Goal: Task Accomplishment & Management: Manage account settings

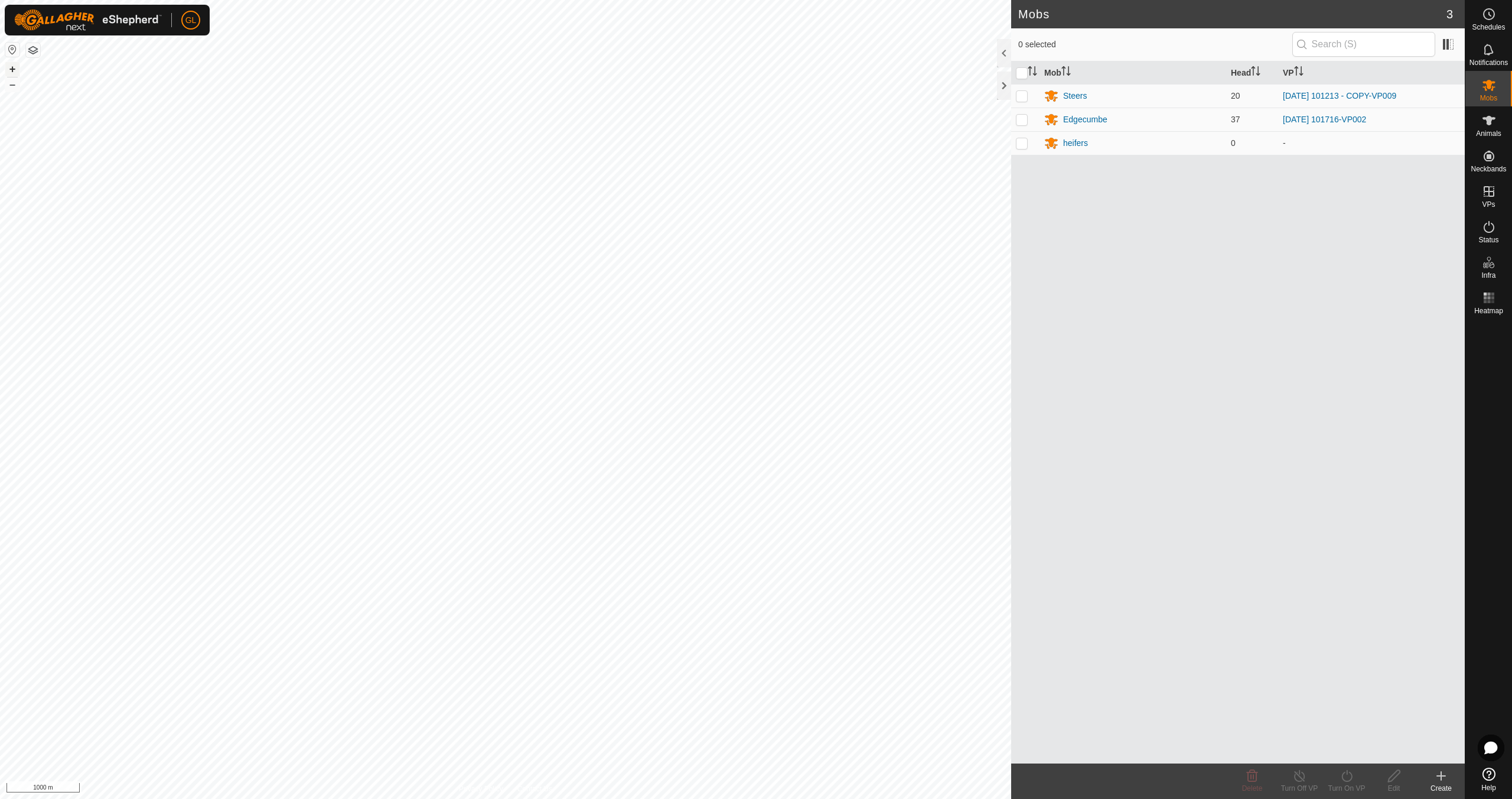
click at [11, 69] on button "+" at bounding box center [12, 69] width 14 height 14
click at [12, 67] on button "+" at bounding box center [12, 69] width 14 height 14
click at [1420, 191] on link "In Rotation" at bounding box center [1413, 190] width 101 height 24
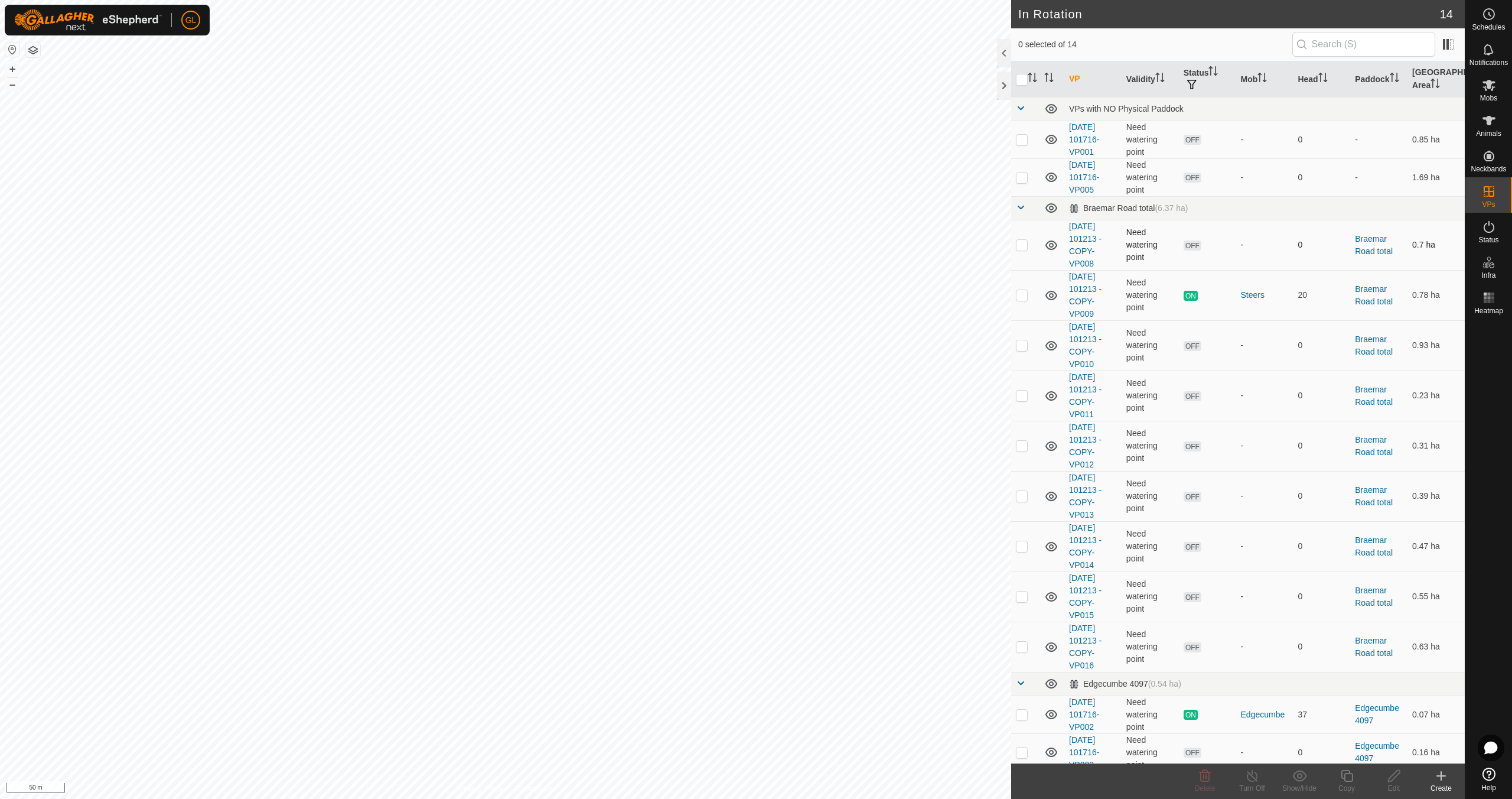
click at [1020, 242] on p-checkbox at bounding box center [1021, 244] width 12 height 9
click at [1199, 781] on icon at bounding box center [1205, 776] width 14 height 14
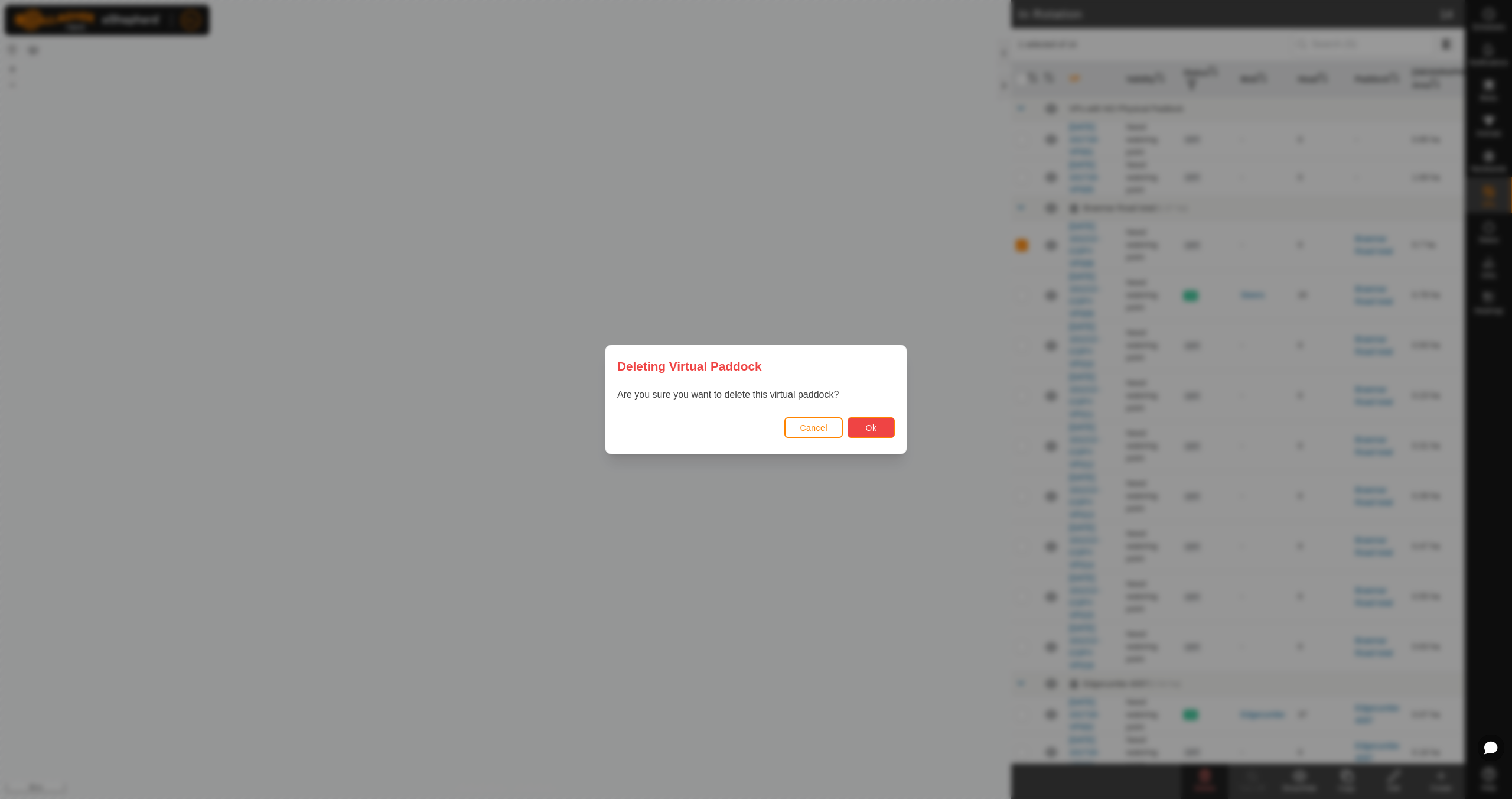
click at [873, 428] on span "Ok" at bounding box center [871, 428] width 12 height 9
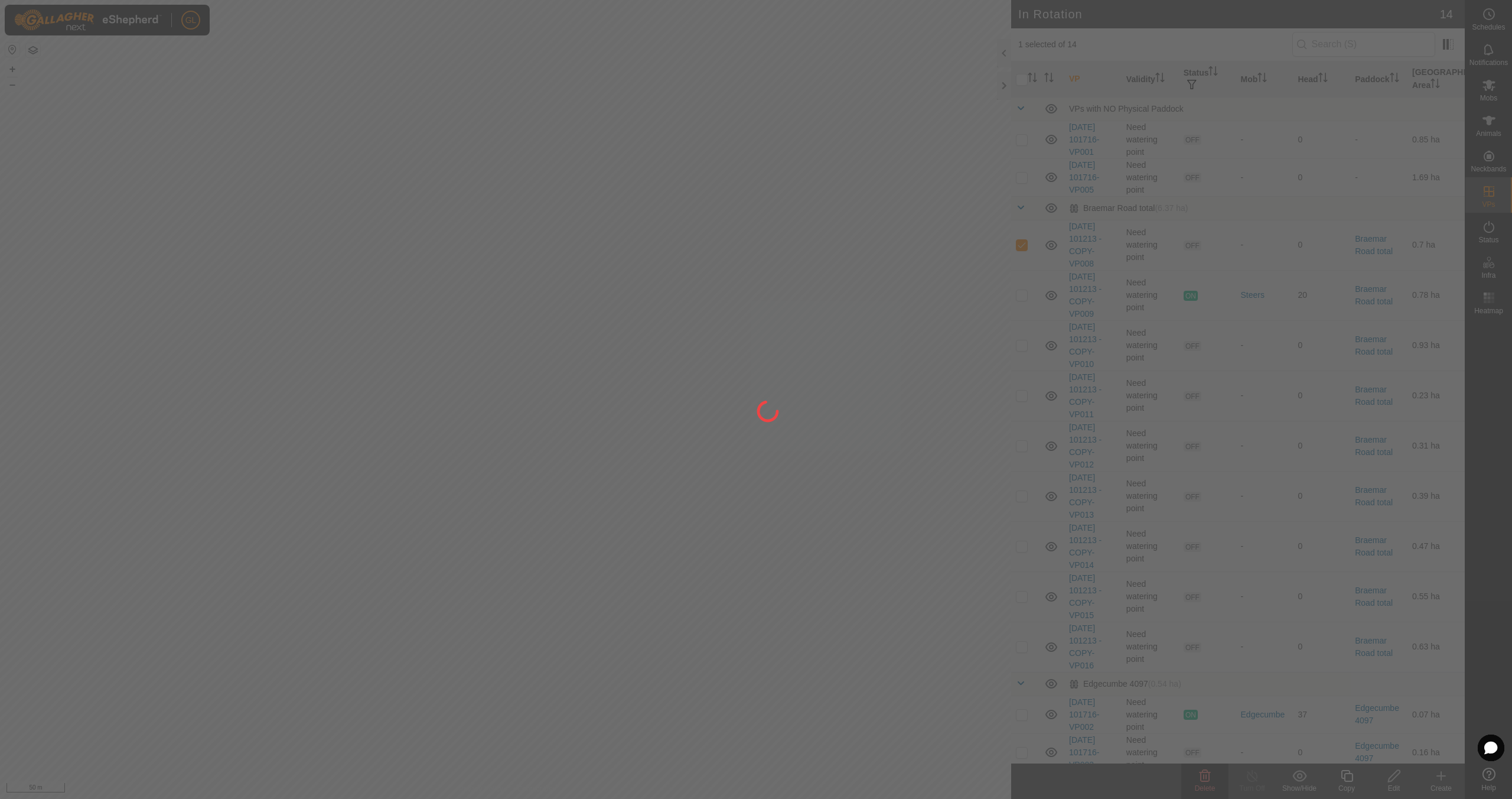
checkbox input "false"
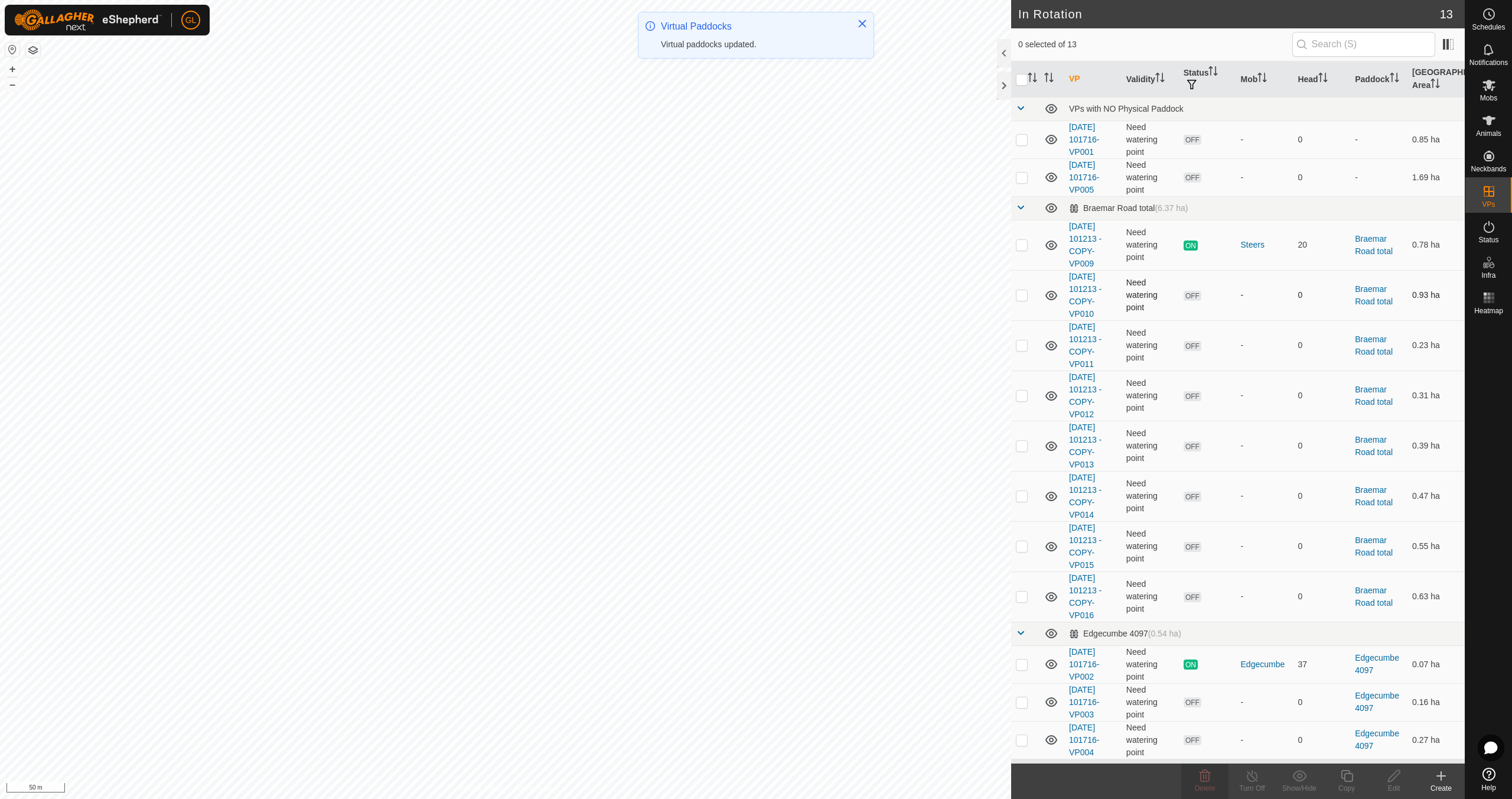
click at [1025, 294] on p-checkbox at bounding box center [1021, 294] width 12 height 9
click at [1024, 294] on p-checkbox at bounding box center [1021, 294] width 12 height 9
checkbox input "false"
click at [1021, 348] on p-checkbox at bounding box center [1021, 345] width 12 height 9
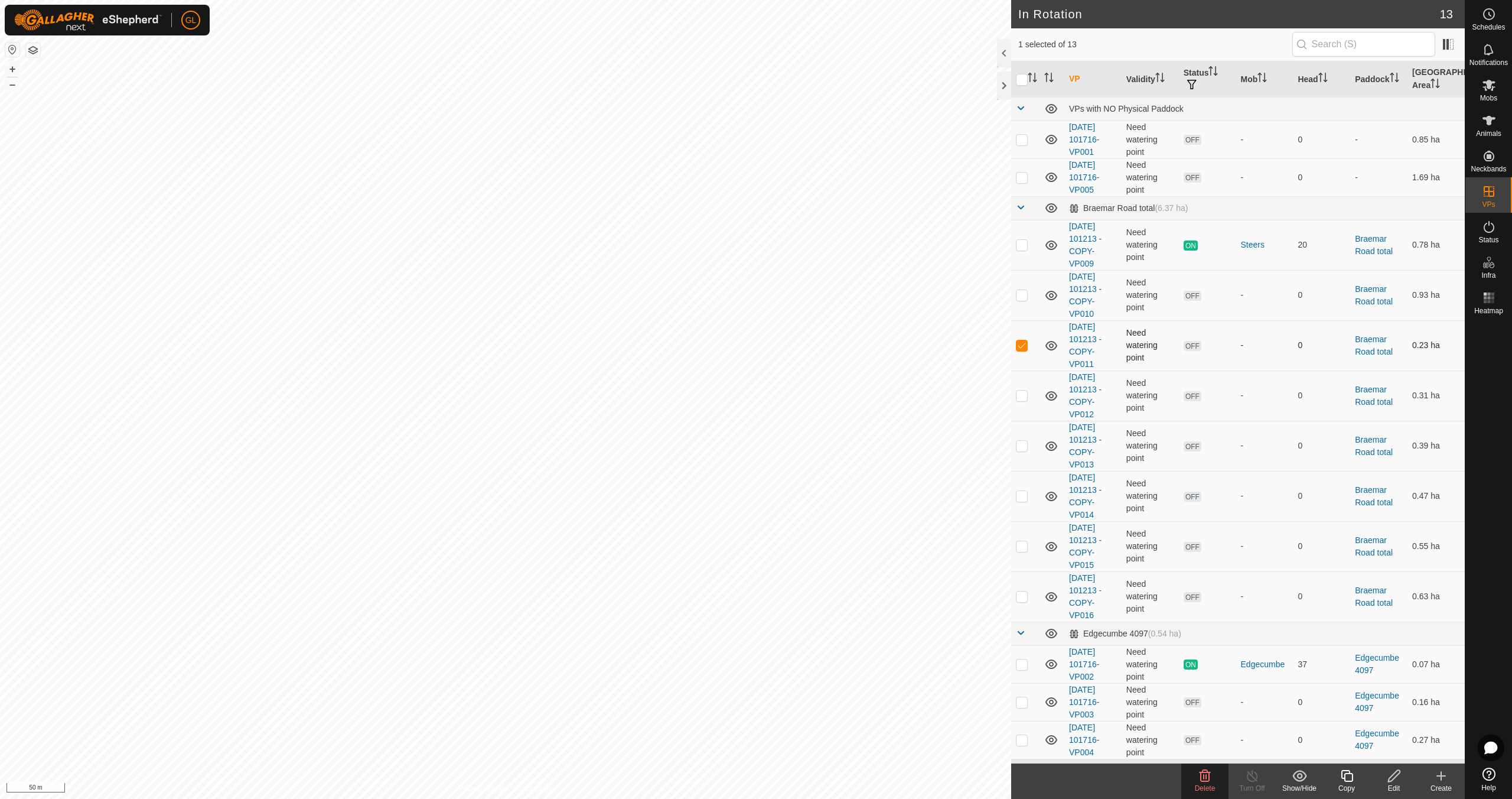
checkbox input "false"
click at [1024, 604] on td at bounding box center [1025, 596] width 28 height 50
click at [1023, 601] on td at bounding box center [1025, 596] width 28 height 50
checkbox input "false"
click at [8, 86] on button "–" at bounding box center [12, 84] width 14 height 14
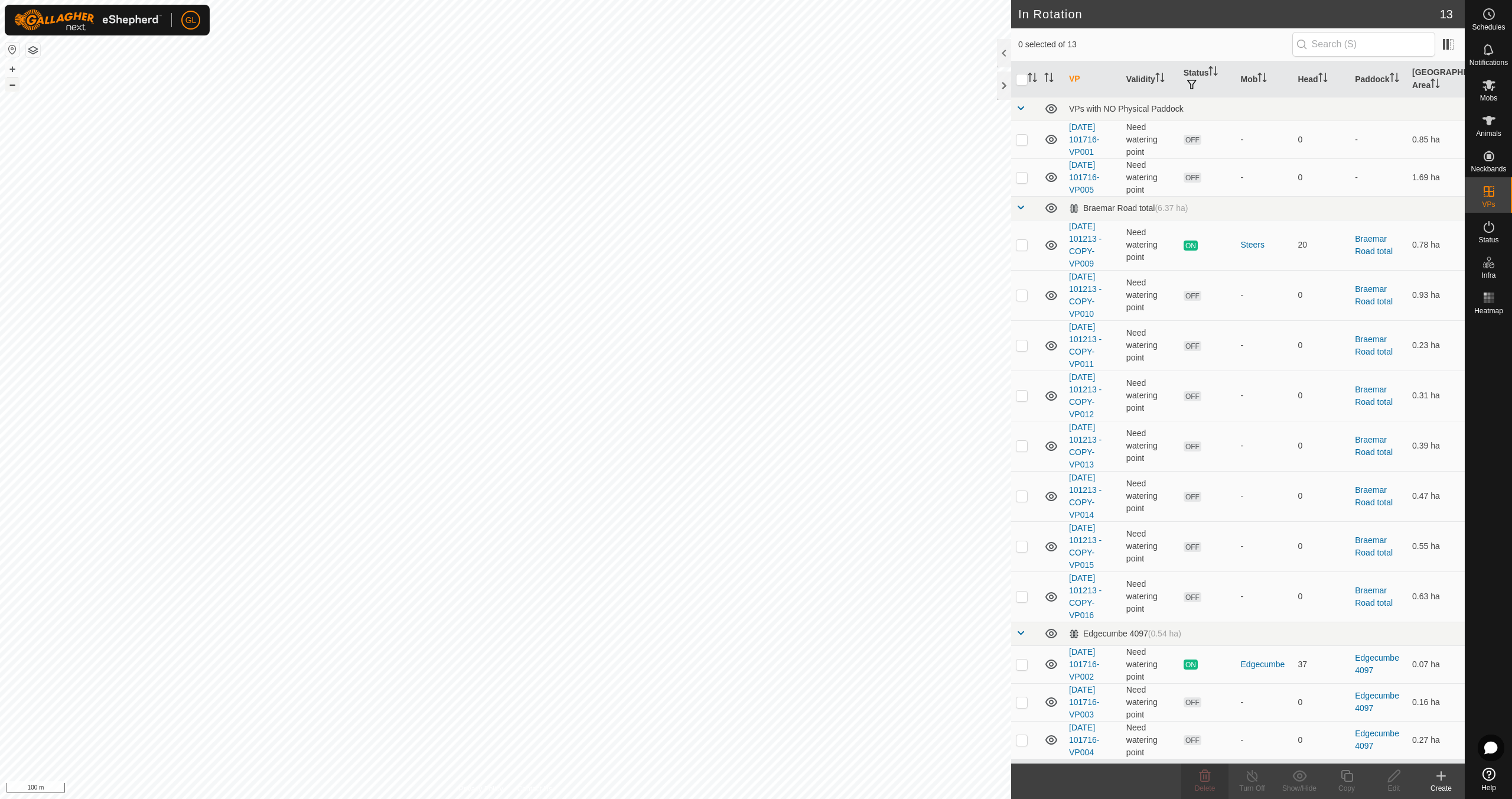
click at [8, 86] on button "–" at bounding box center [12, 84] width 14 height 14
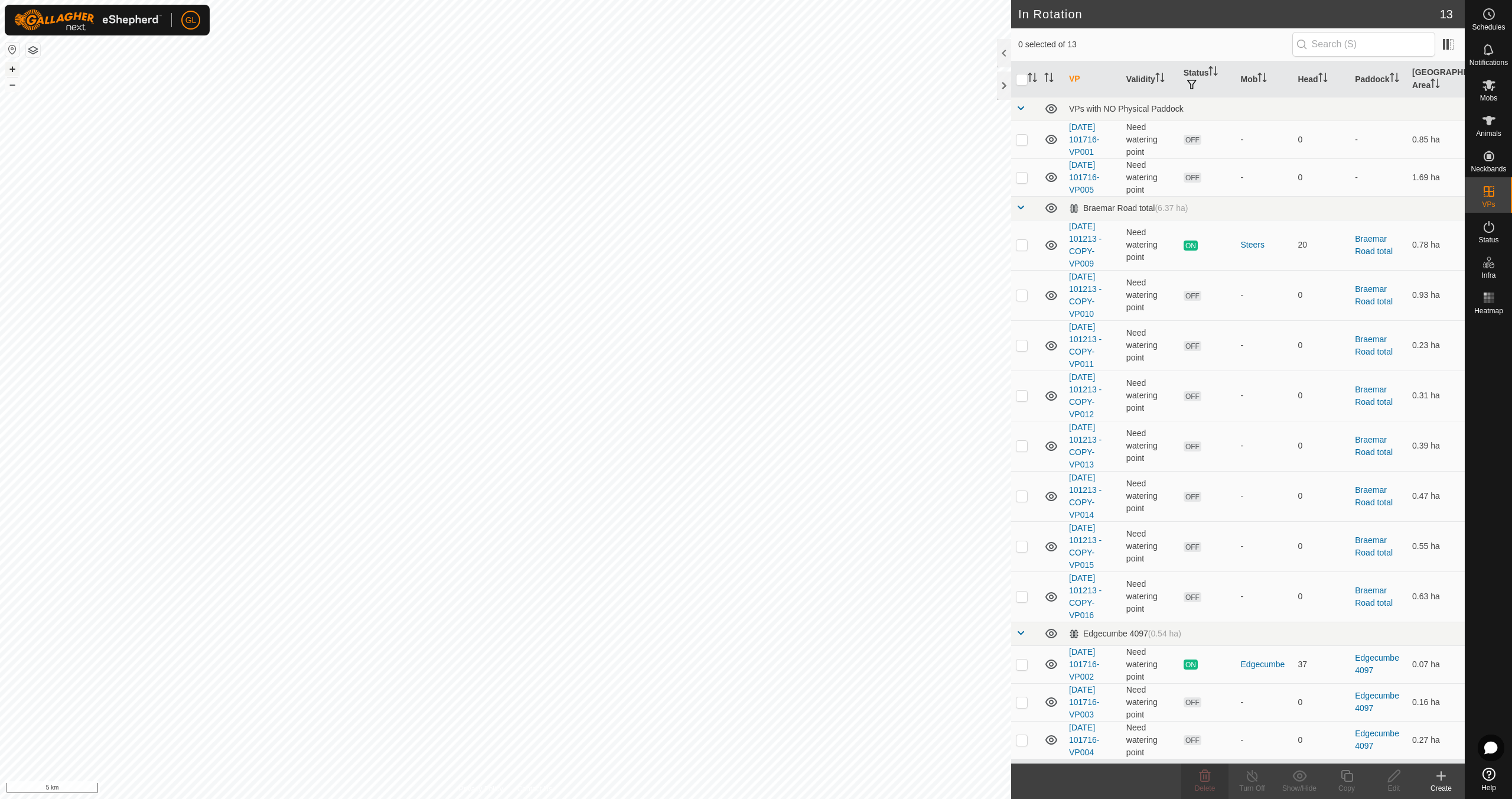
click at [10, 67] on button "+" at bounding box center [12, 69] width 14 height 14
click at [10, 66] on button "+" at bounding box center [12, 69] width 14 height 14
click at [9, 66] on button "+" at bounding box center [12, 69] width 14 height 14
click at [10, 70] on button "+" at bounding box center [12, 69] width 14 height 14
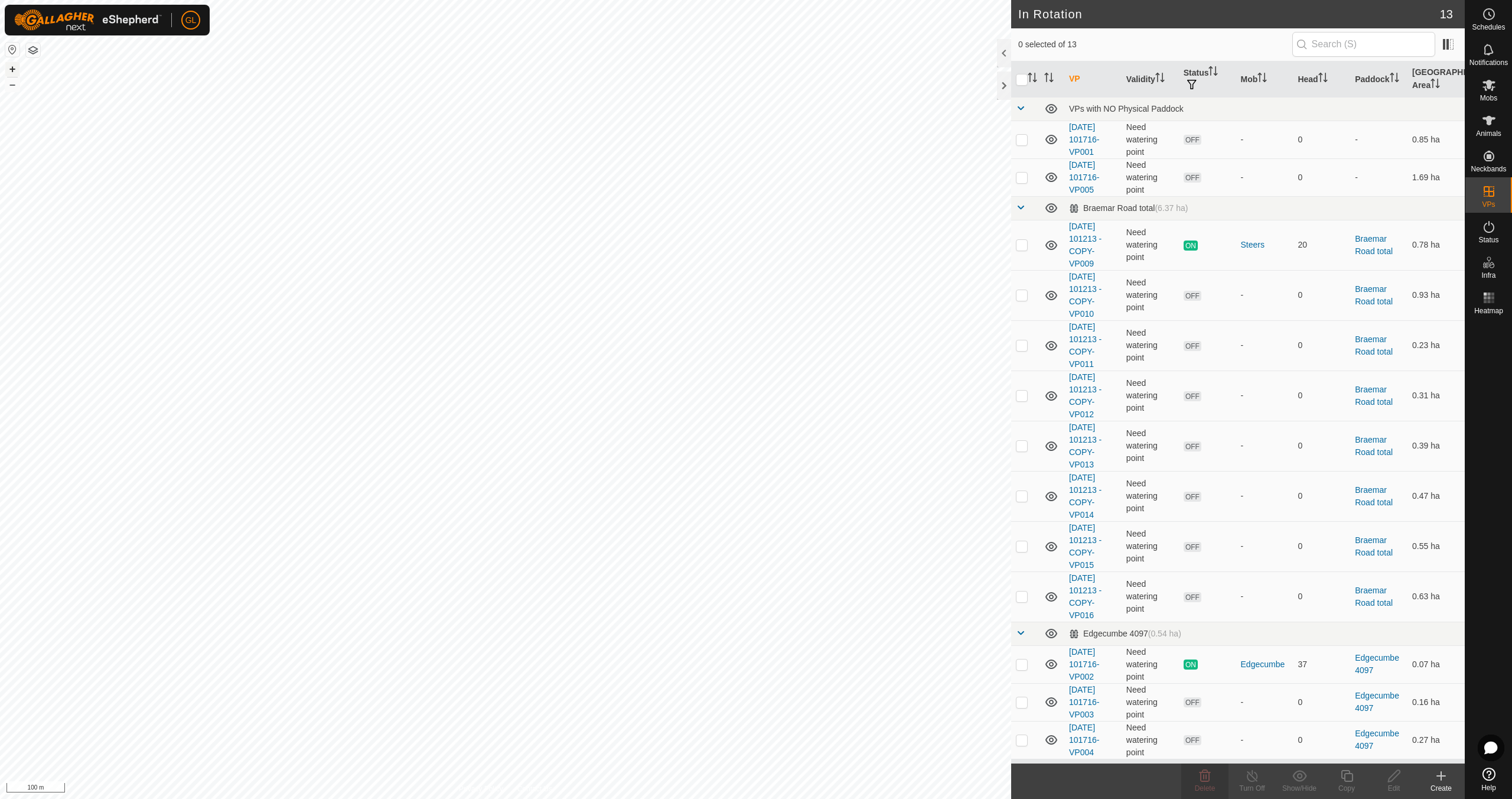
click at [10, 70] on button "+" at bounding box center [12, 69] width 14 height 14
click at [14, 69] on button "+" at bounding box center [12, 69] width 14 height 14
click at [14, 68] on button "+" at bounding box center [12, 69] width 14 height 14
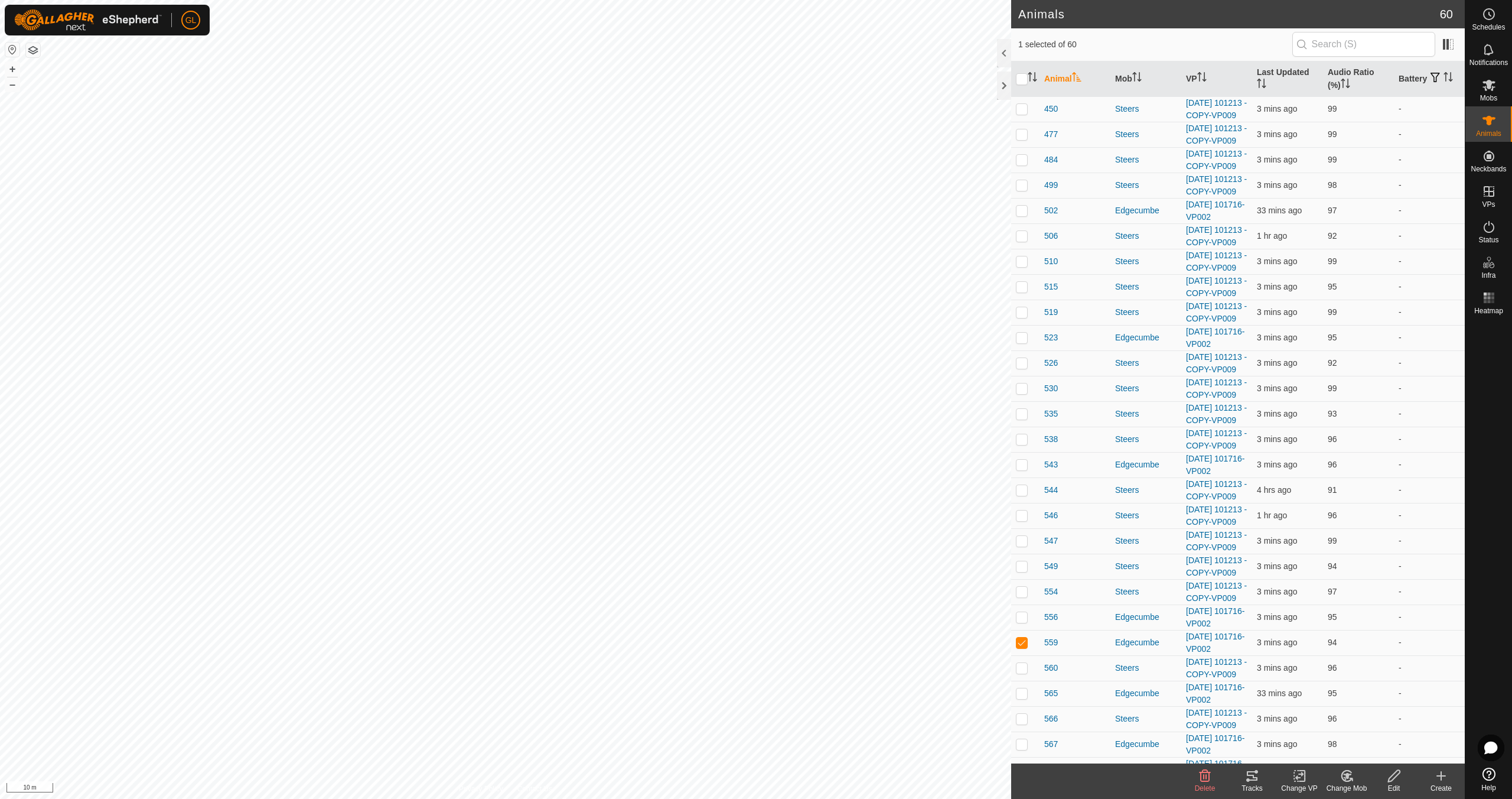
click at [1249, 776] on icon at bounding box center [1252, 776] width 14 height 14
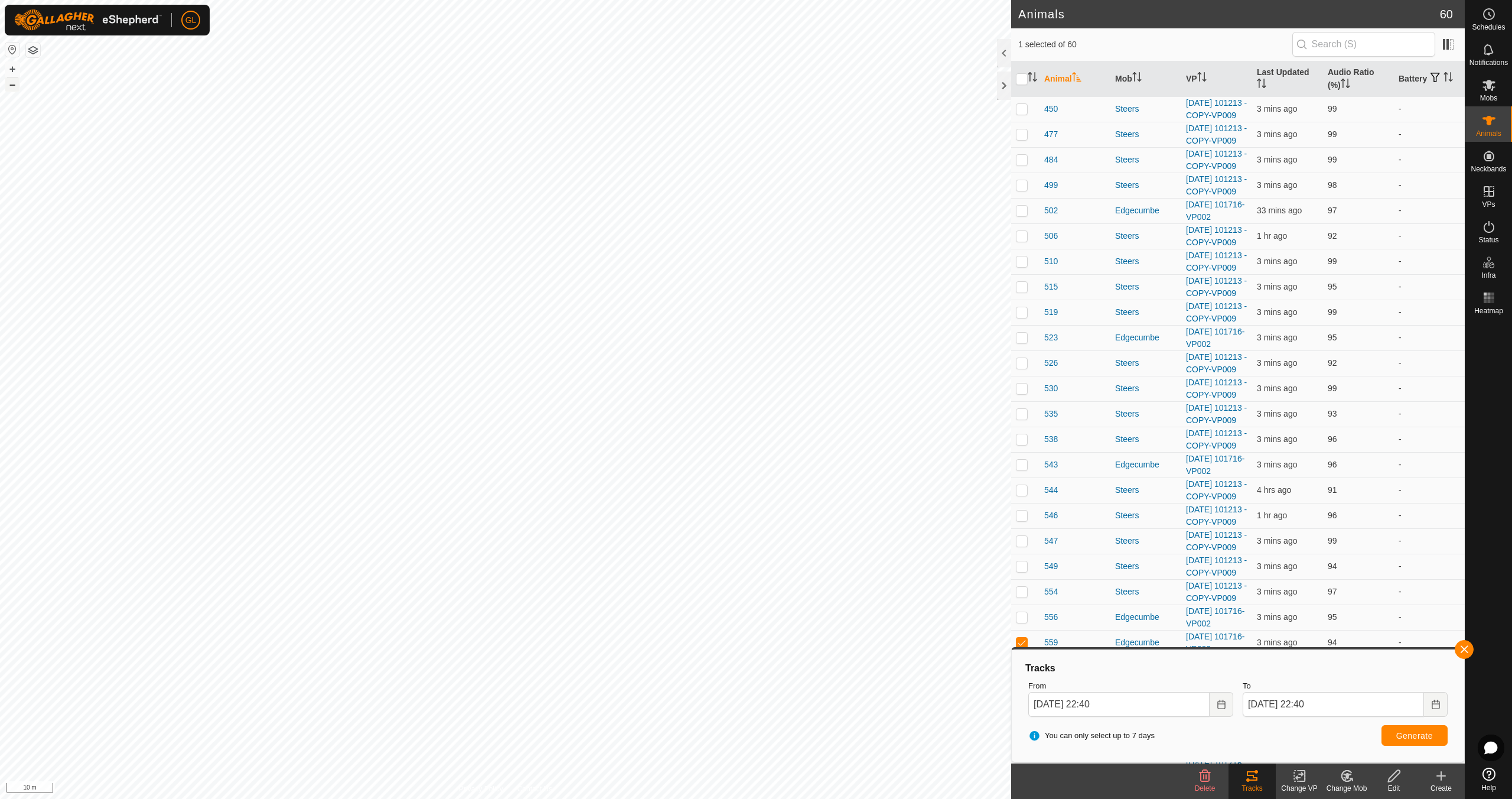
click at [14, 87] on button "–" at bounding box center [12, 84] width 14 height 14
click at [1457, 651] on button "button" at bounding box center [1463, 649] width 19 height 19
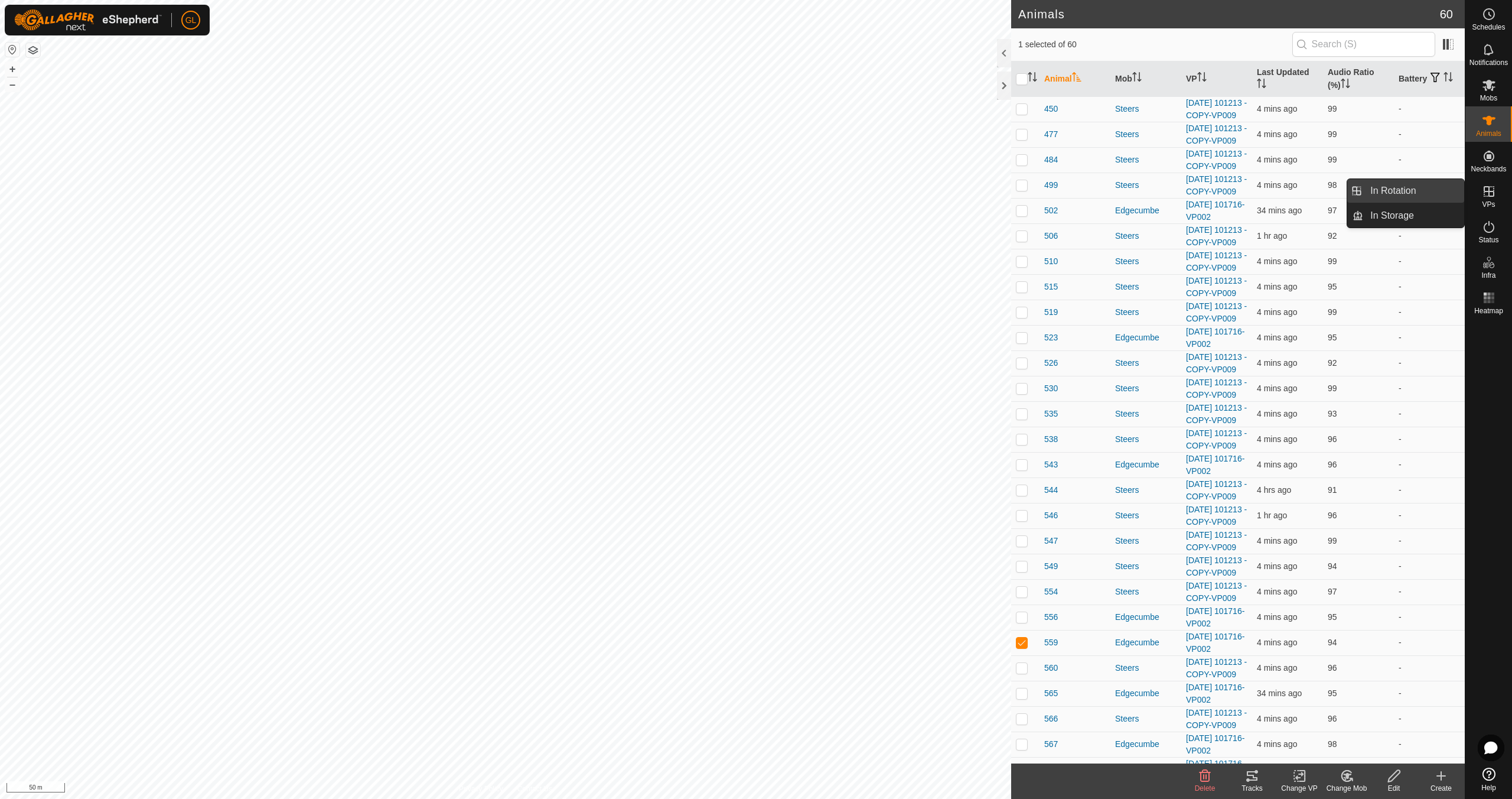
click at [1406, 191] on link "In Rotation" at bounding box center [1413, 190] width 101 height 24
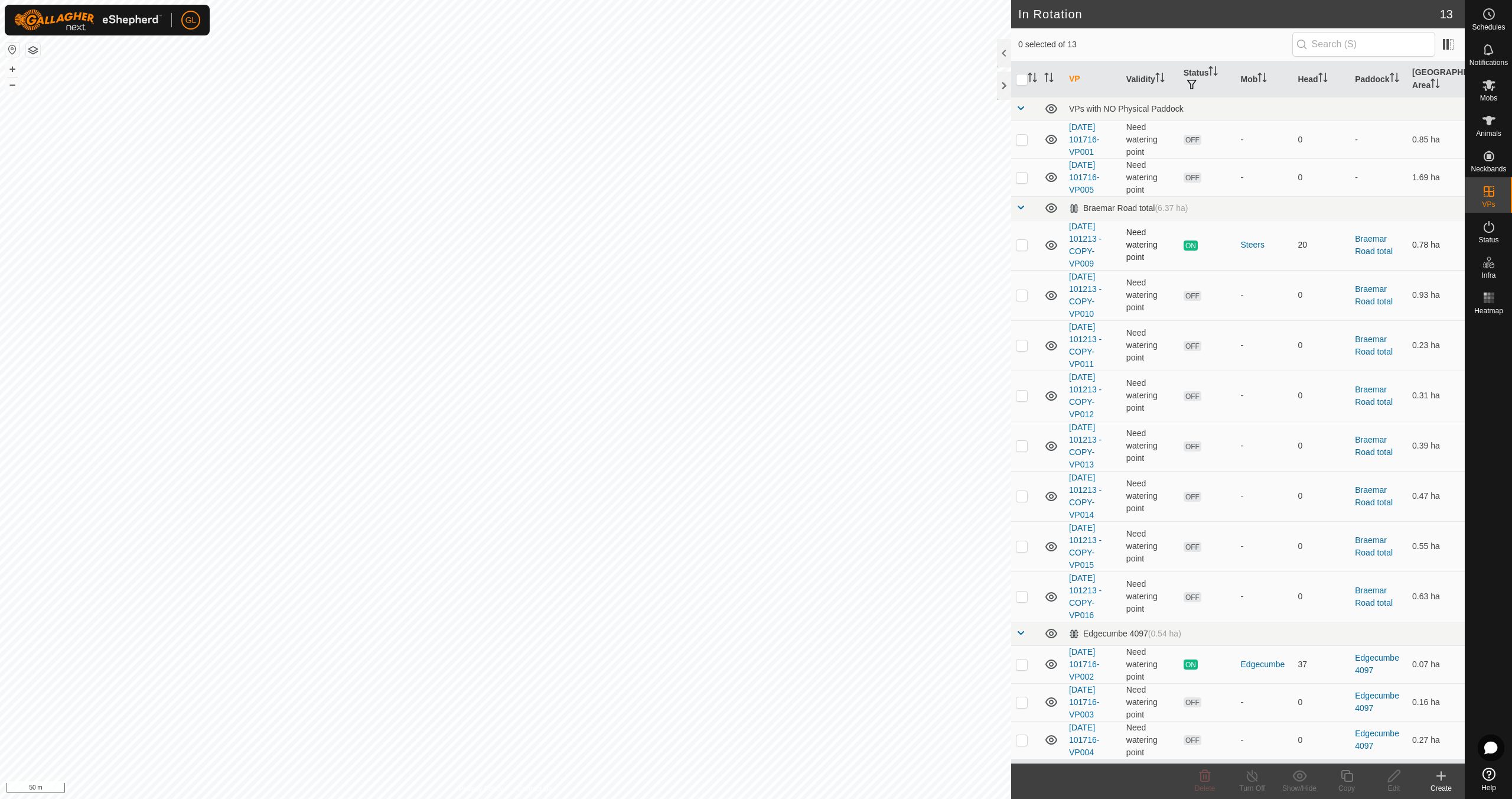
click at [1021, 244] on p-checkbox at bounding box center [1021, 244] width 12 height 9
checkbox input "false"
click at [1021, 662] on p-checkbox at bounding box center [1021, 664] width 12 height 9
click at [1021, 661] on p-checkbox at bounding box center [1021, 664] width 12 height 9
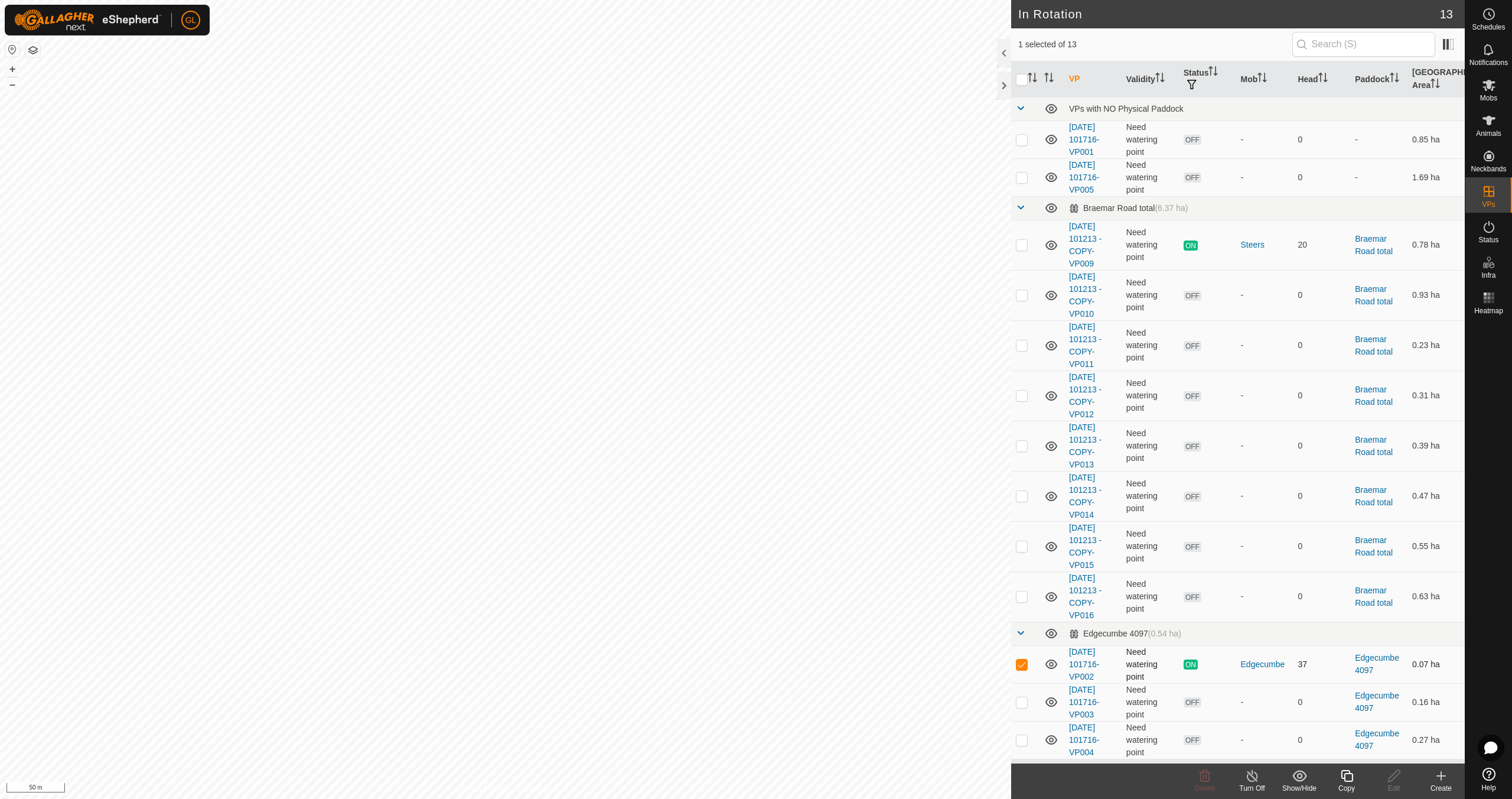
checkbox input "false"
click at [1020, 704] on p-checkbox at bounding box center [1021, 702] width 12 height 9
checkbox input "false"
